Goal: Information Seeking & Learning: Learn about a topic

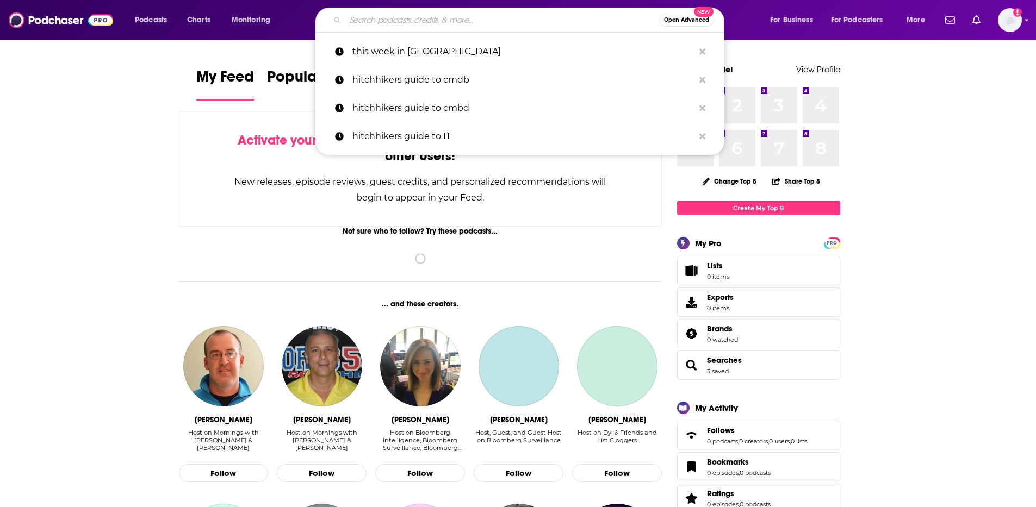
click at [393, 21] on input "Search podcasts, credits, & more..." at bounding box center [502, 19] width 314 height 17
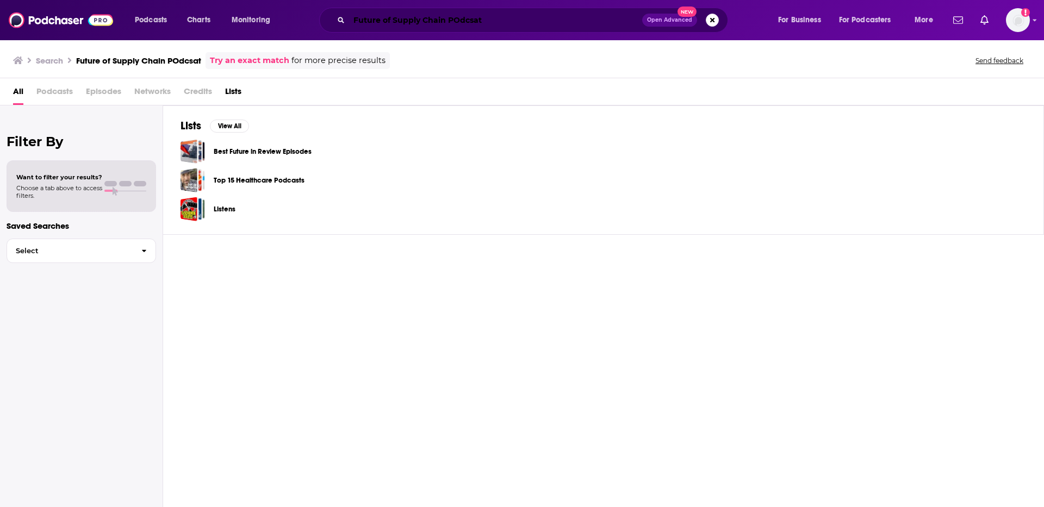
click at [498, 22] on input "Future of Supply Chain POdcsat" at bounding box center [495, 19] width 293 height 17
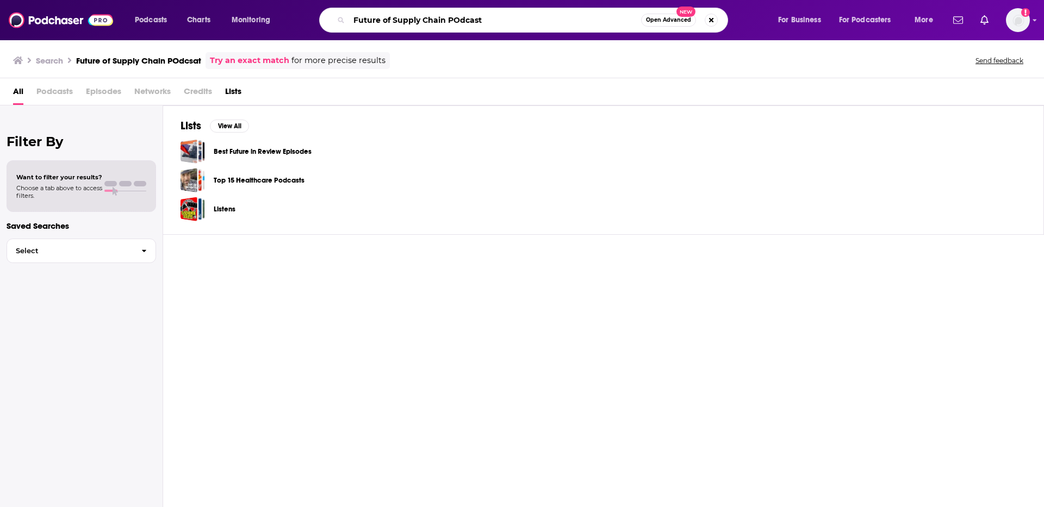
type input "Future of Supply Chain POdcast"
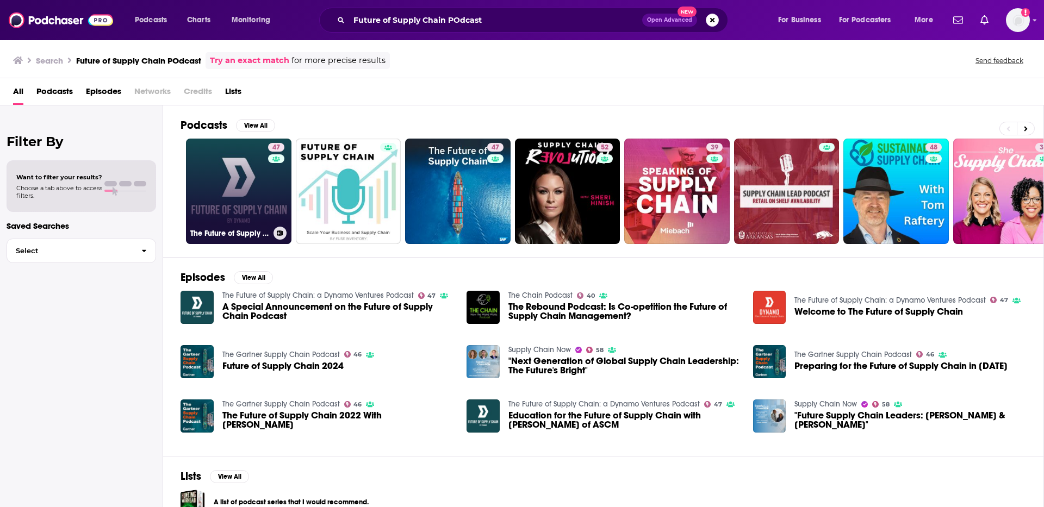
click at [257, 190] on link "47 The Future of Supply Chain: a Dynamo Ventures Podcast" at bounding box center [239, 192] width 106 height 106
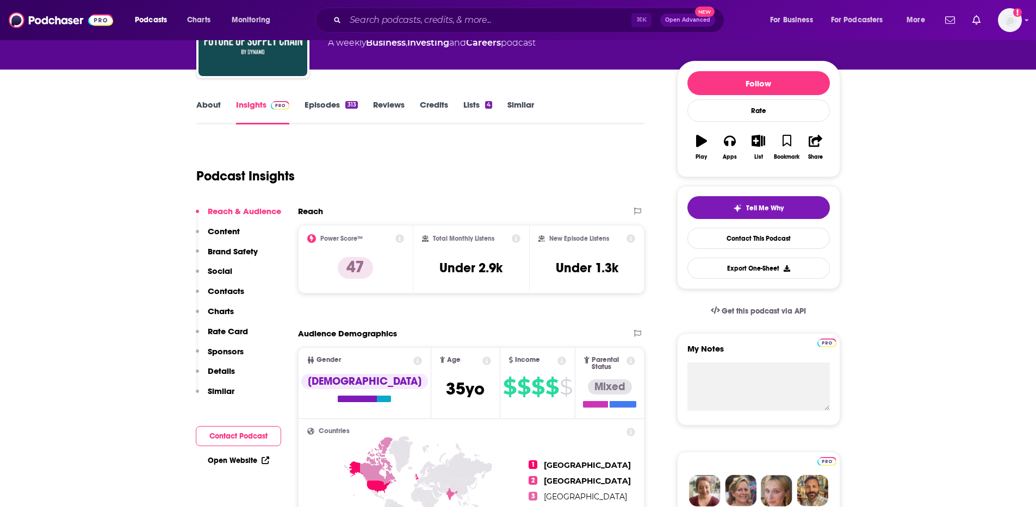
scroll to position [162, 0]
